Goal: Task Accomplishment & Management: Manage account settings

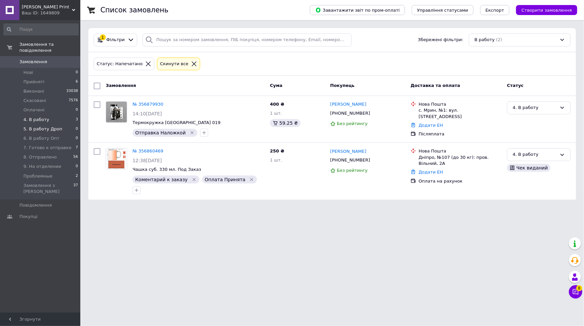
click at [35, 126] on span "5. В работу Дроп" at bounding box center [42, 129] width 39 height 6
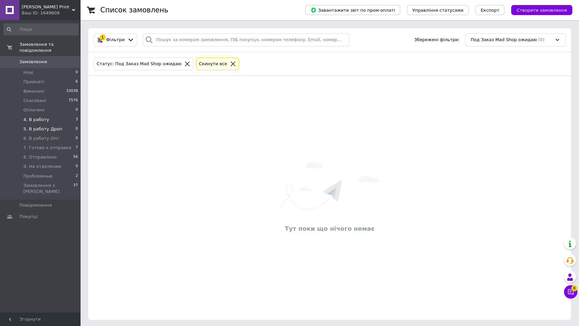
click at [40, 117] on span "4. В работу" at bounding box center [36, 120] width 26 height 6
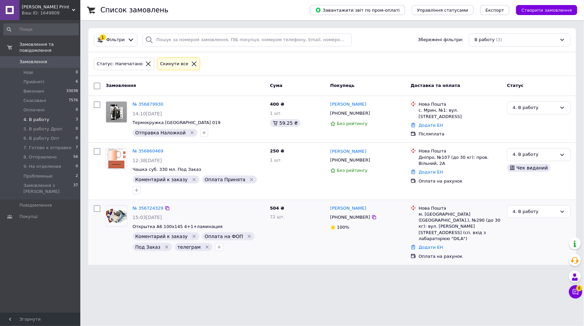
click at [158, 205] on div "№ 356724329" at bounding box center [148, 209] width 32 height 8
click at [155, 206] on link "№ 356724329" at bounding box center [147, 208] width 31 height 5
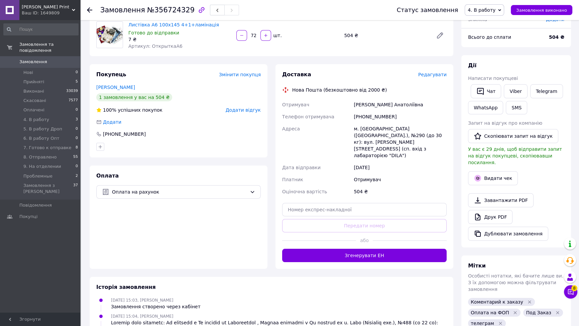
scroll to position [61, 0]
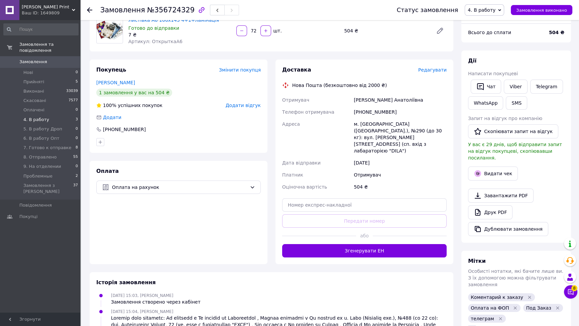
click at [51, 115] on li "4. В работу 3" at bounding box center [41, 119] width 82 height 9
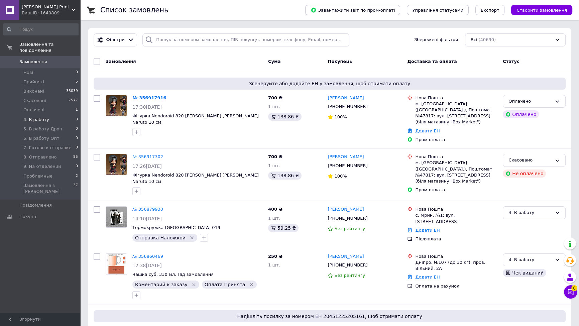
click at [43, 117] on span "4. В работу" at bounding box center [36, 120] width 26 height 6
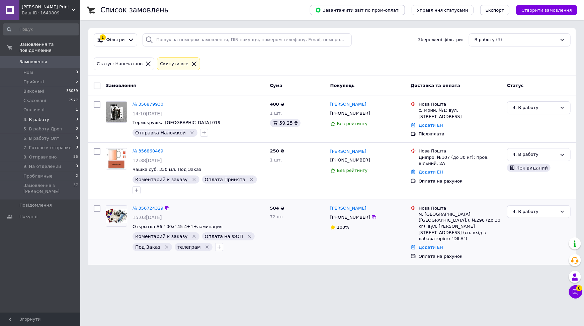
click at [241, 224] on span "Открытка А6 100х145 4+1+ламинация" at bounding box center [198, 227] width 132 height 6
click at [56, 126] on span "5. В работу Дроп" at bounding box center [42, 129] width 39 height 6
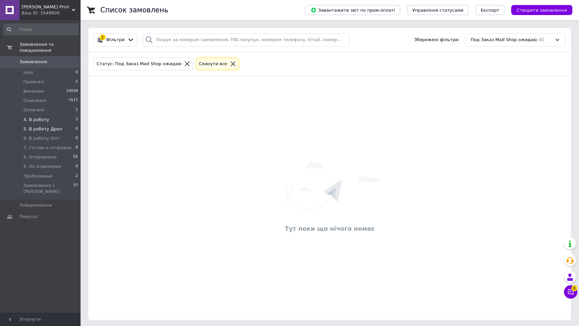
click at [47, 115] on li "4. В работу 3" at bounding box center [41, 119] width 82 height 9
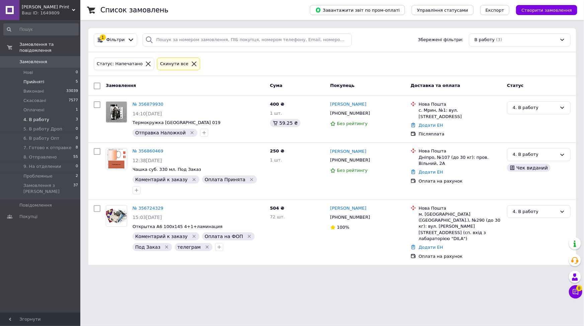
click at [59, 77] on li "Прийняті 5" at bounding box center [41, 81] width 82 height 9
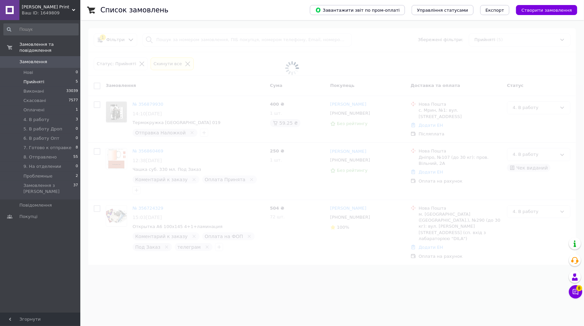
click at [84, 6] on div "Список замовлень Завантажити звіт по пром-оплаті Управління статусами Експорт С…" at bounding box center [331, 10] width 503 height 20
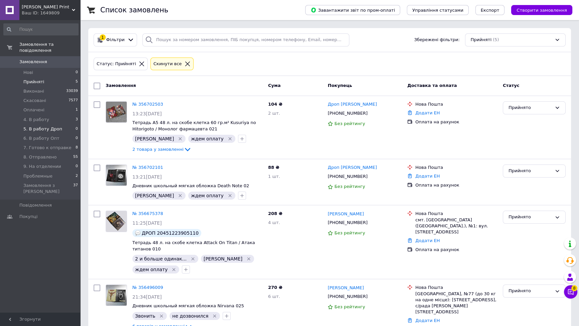
click at [34, 126] on span "5. В работу Дроп" at bounding box center [42, 129] width 39 height 6
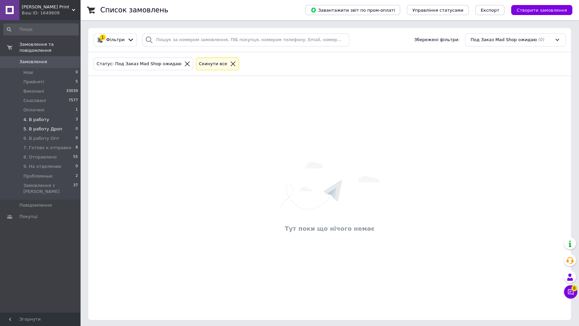
click at [44, 117] on span "4. В работу" at bounding box center [36, 120] width 26 height 6
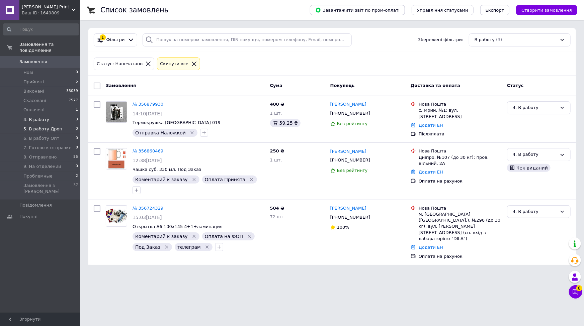
click at [58, 124] on li "5. В работу Дроп 0" at bounding box center [41, 128] width 82 height 9
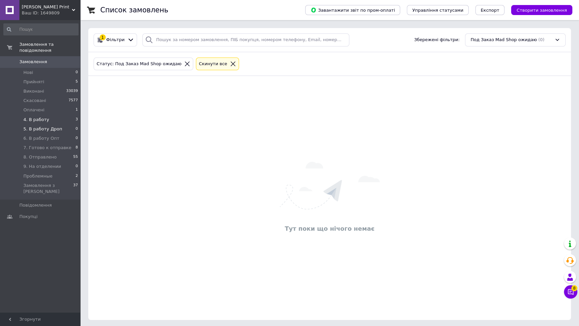
click at [52, 115] on li "4. В работу 3" at bounding box center [41, 119] width 82 height 9
